Goal: Information Seeking & Learning: Understand process/instructions

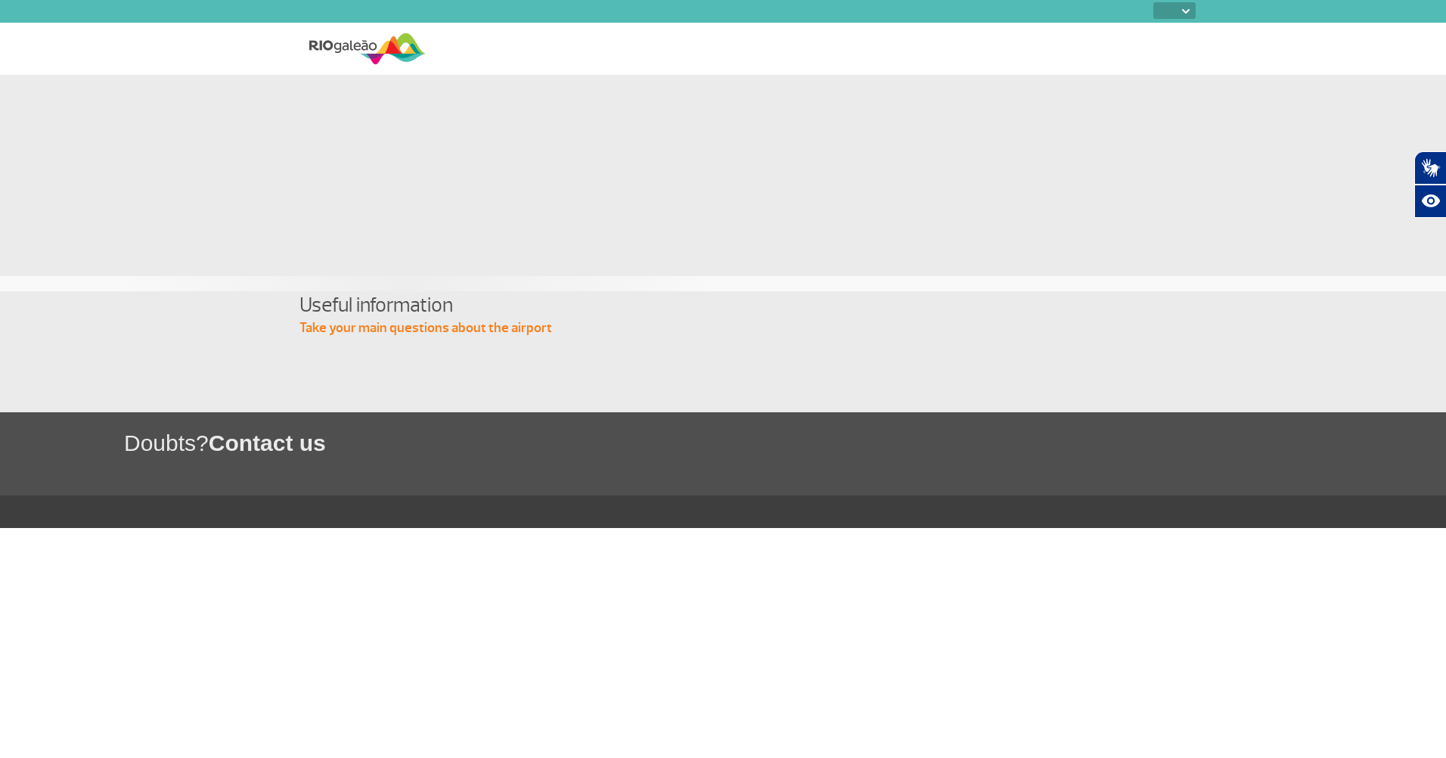
select select
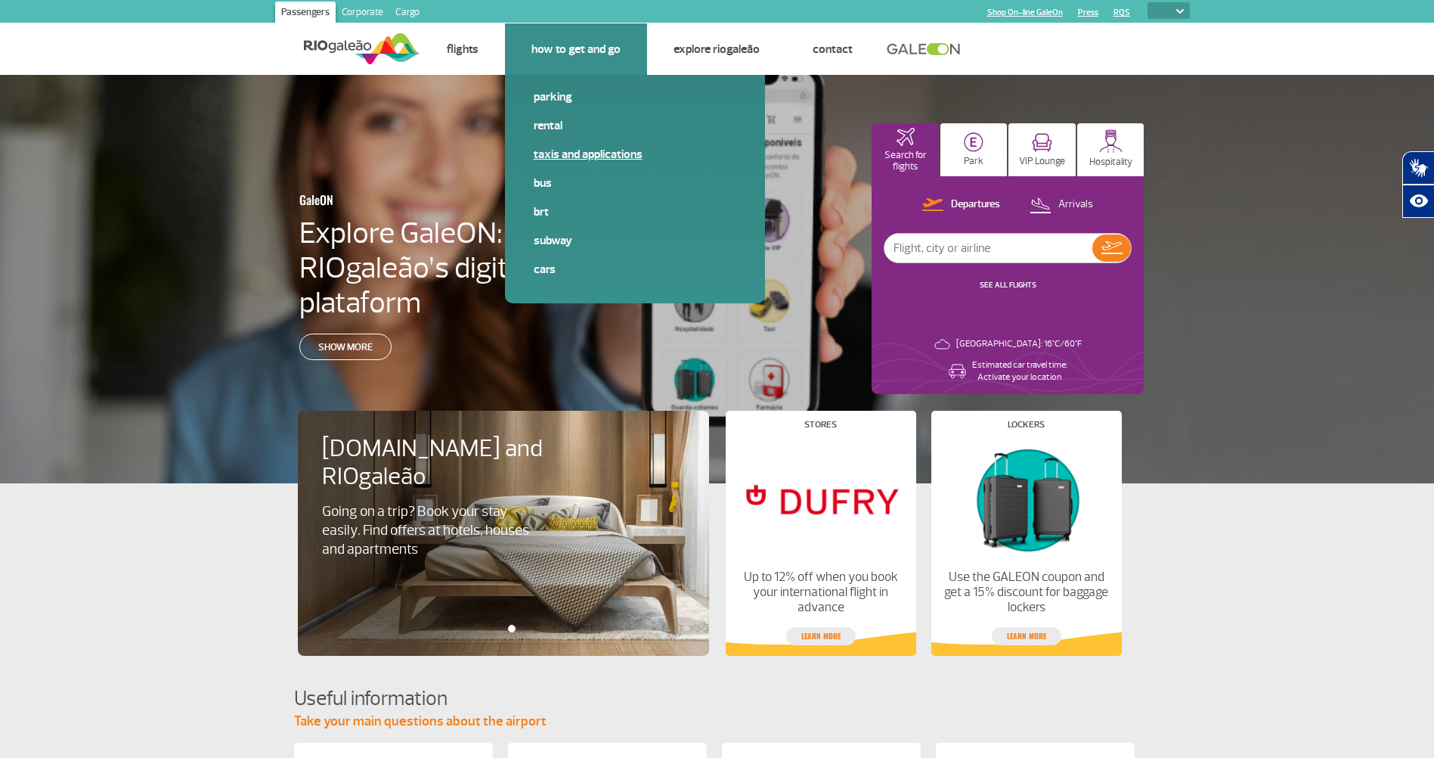
click at [551, 155] on link "Taxis and applications" at bounding box center [635, 154] width 203 height 17
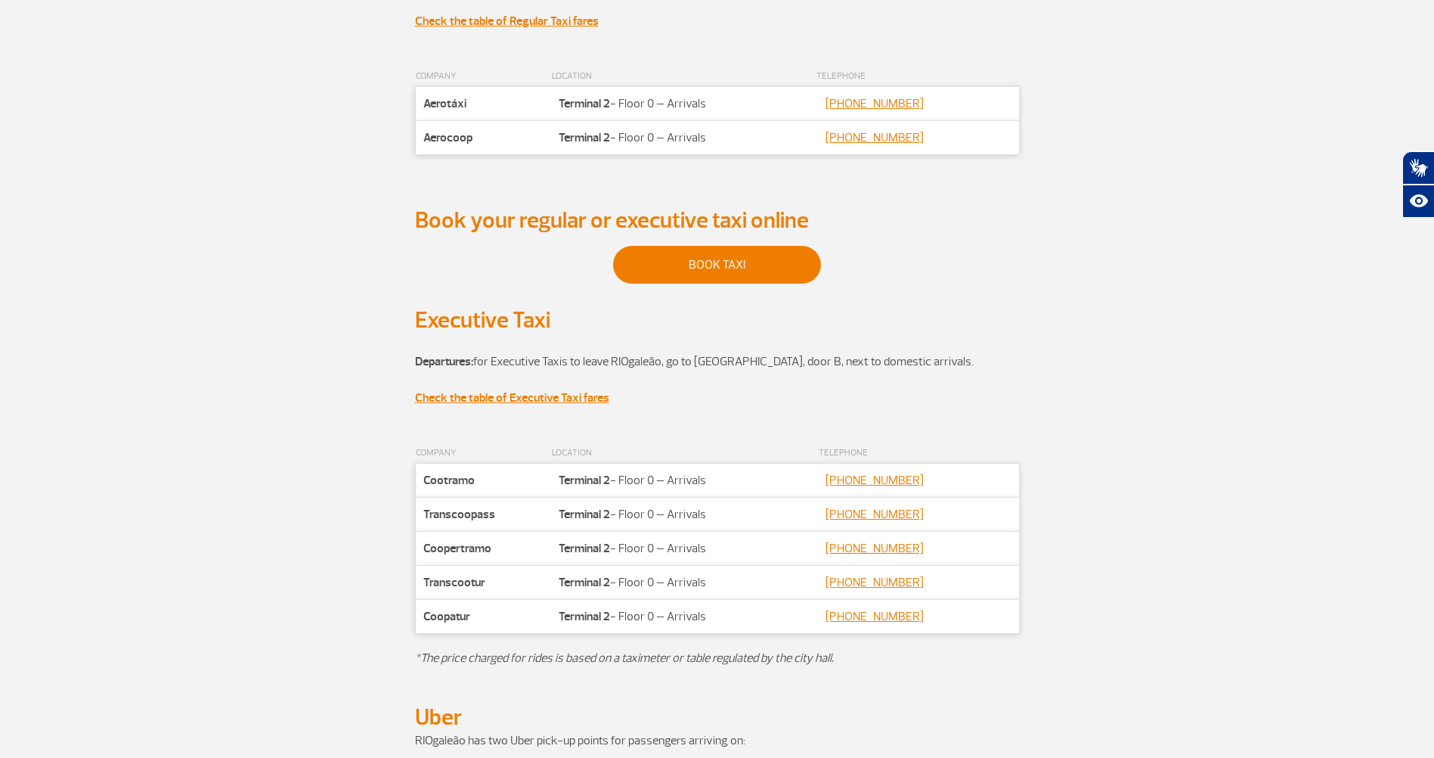
scroll to position [378, 0]
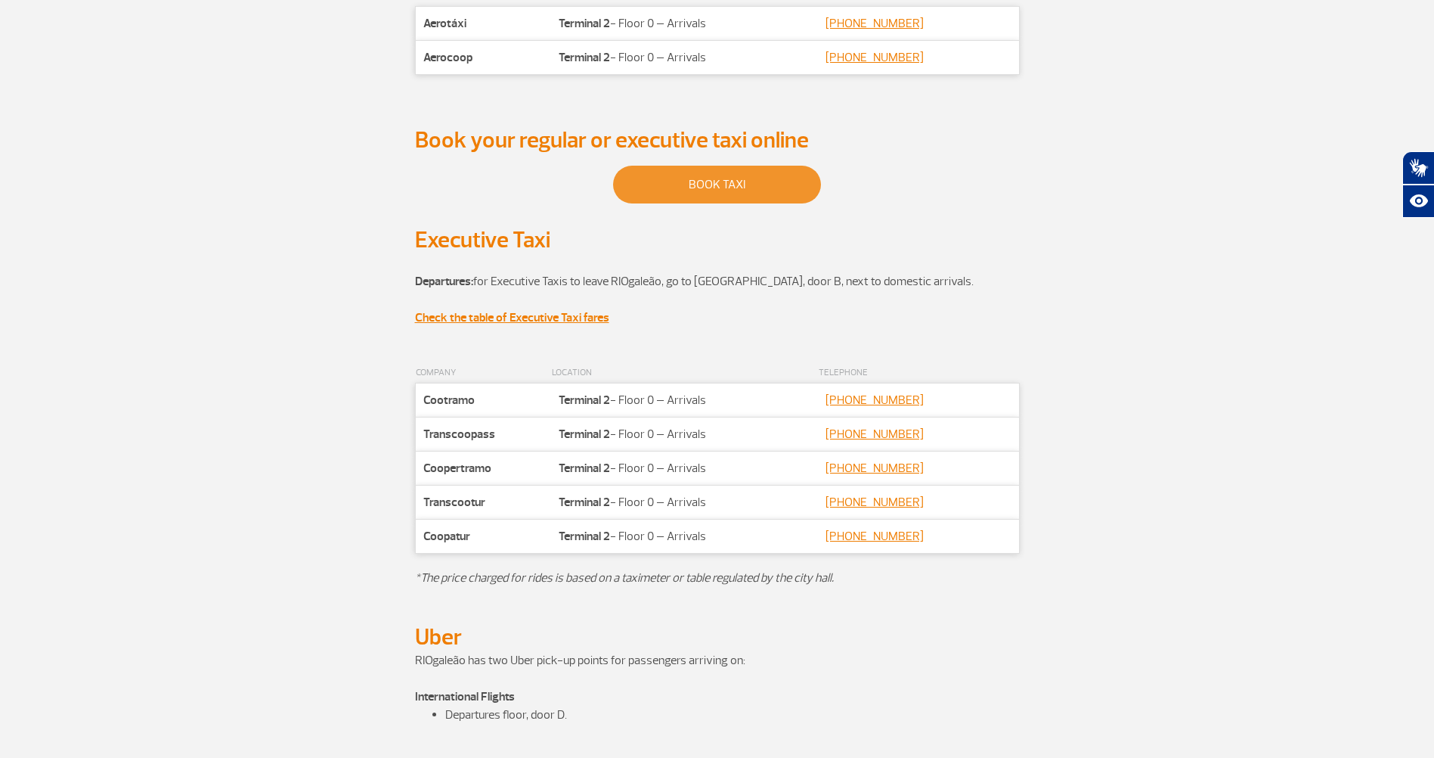
click at [696, 187] on link "BOOK TAXI" at bounding box center [717, 185] width 208 height 38
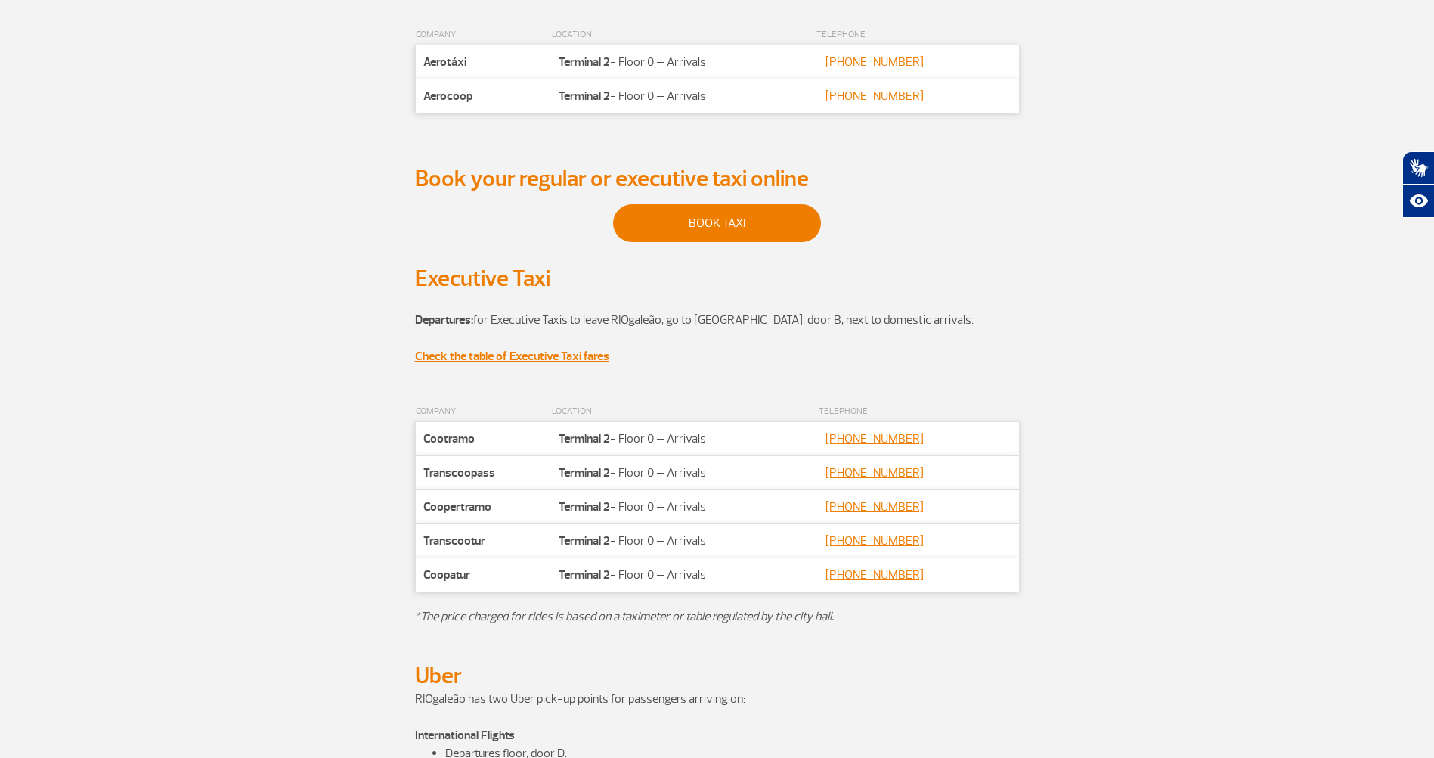
scroll to position [335, 0]
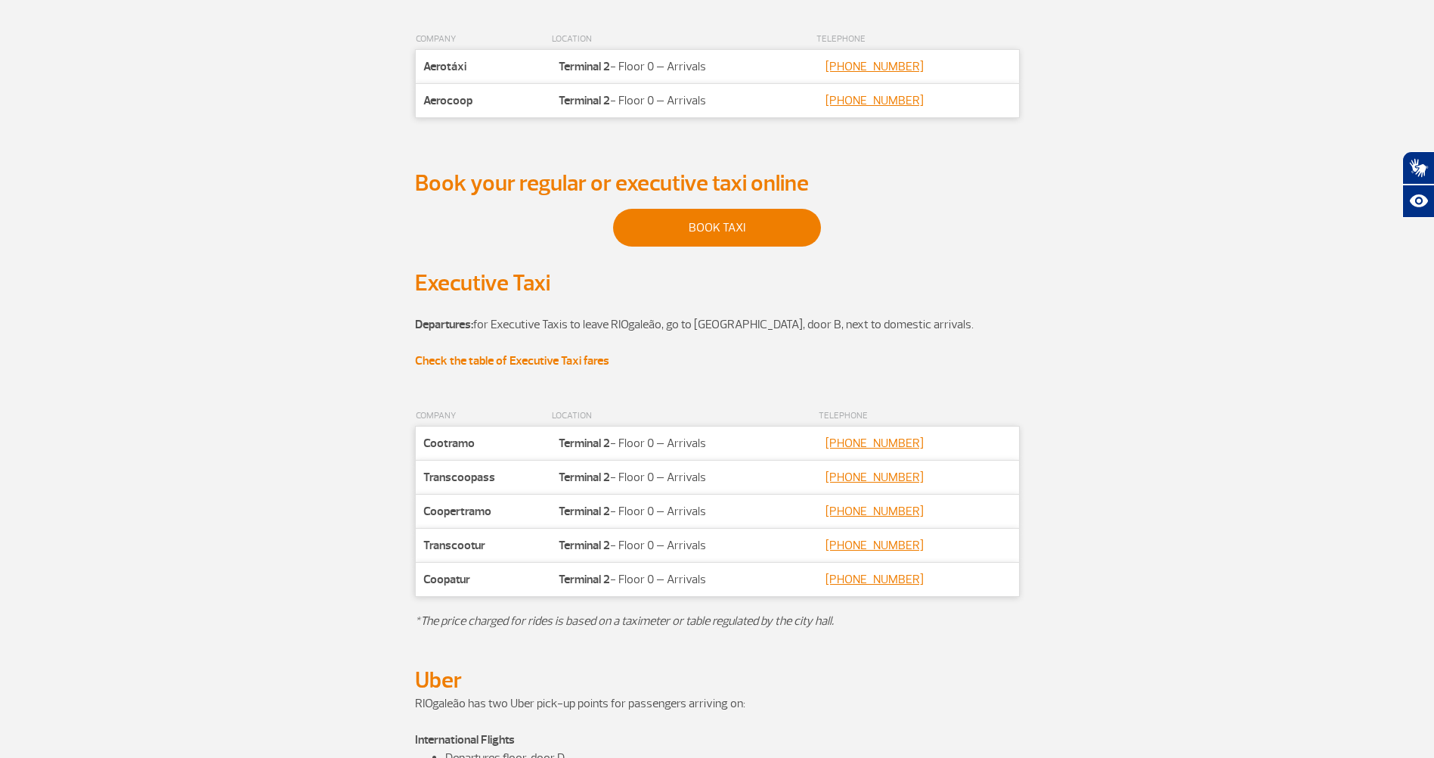
click at [498, 364] on strong "Check the table of Executive Taxi fares" at bounding box center [512, 360] width 194 height 15
